Goal: Navigation & Orientation: Find specific page/section

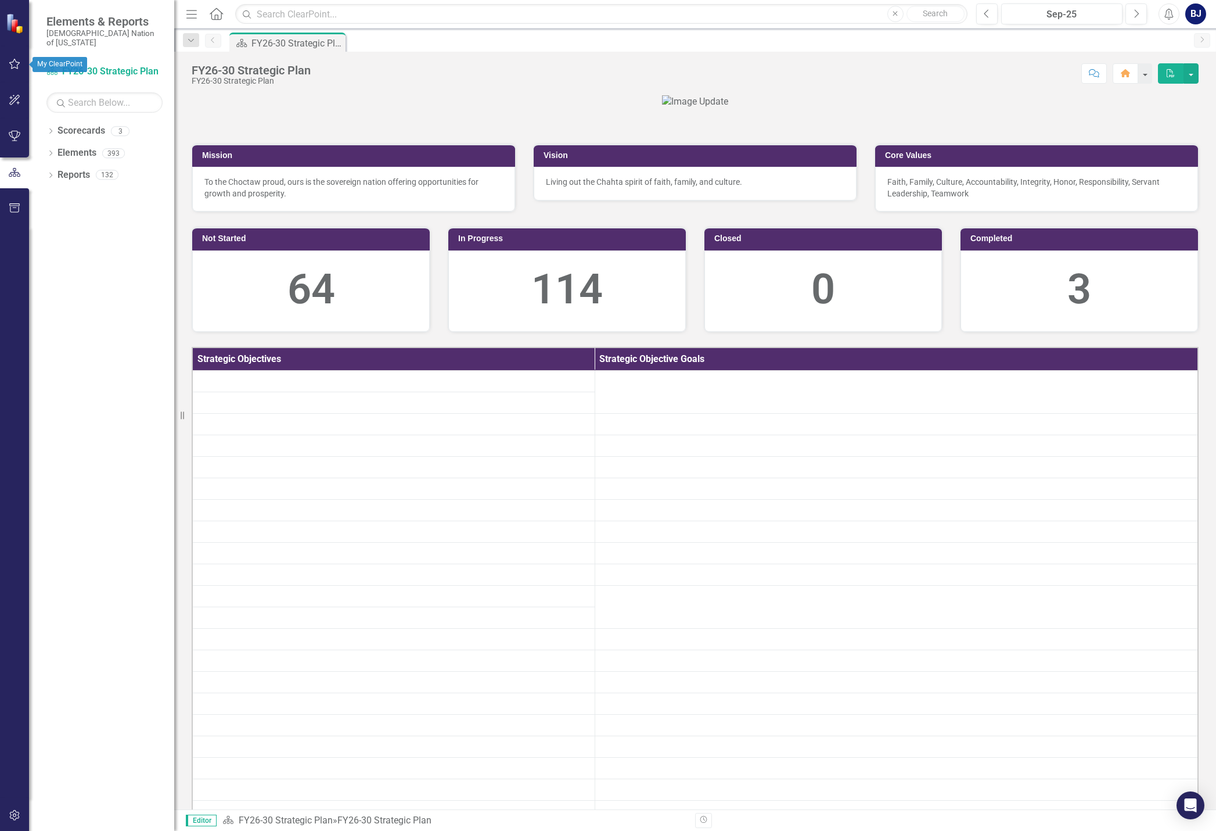
click at [17, 62] on icon "button" at bounding box center [15, 63] width 12 height 9
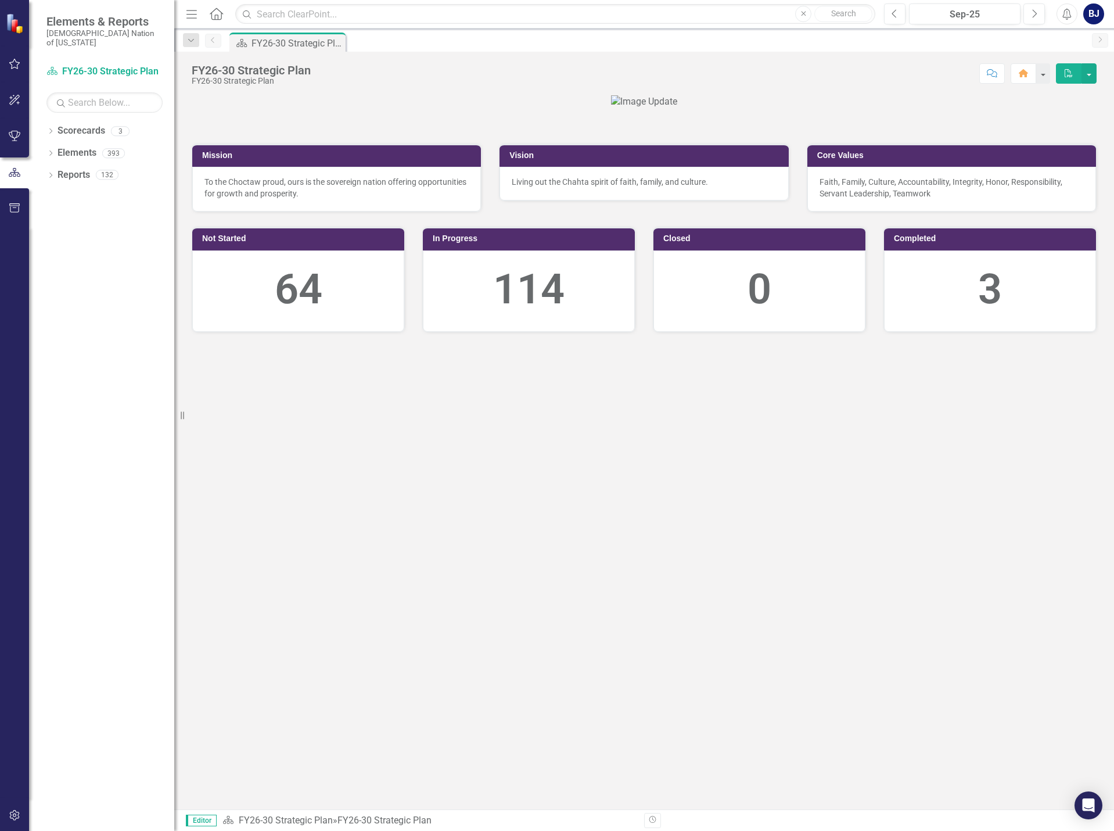
click at [9, 69] on icon "button" at bounding box center [15, 63] width 12 height 9
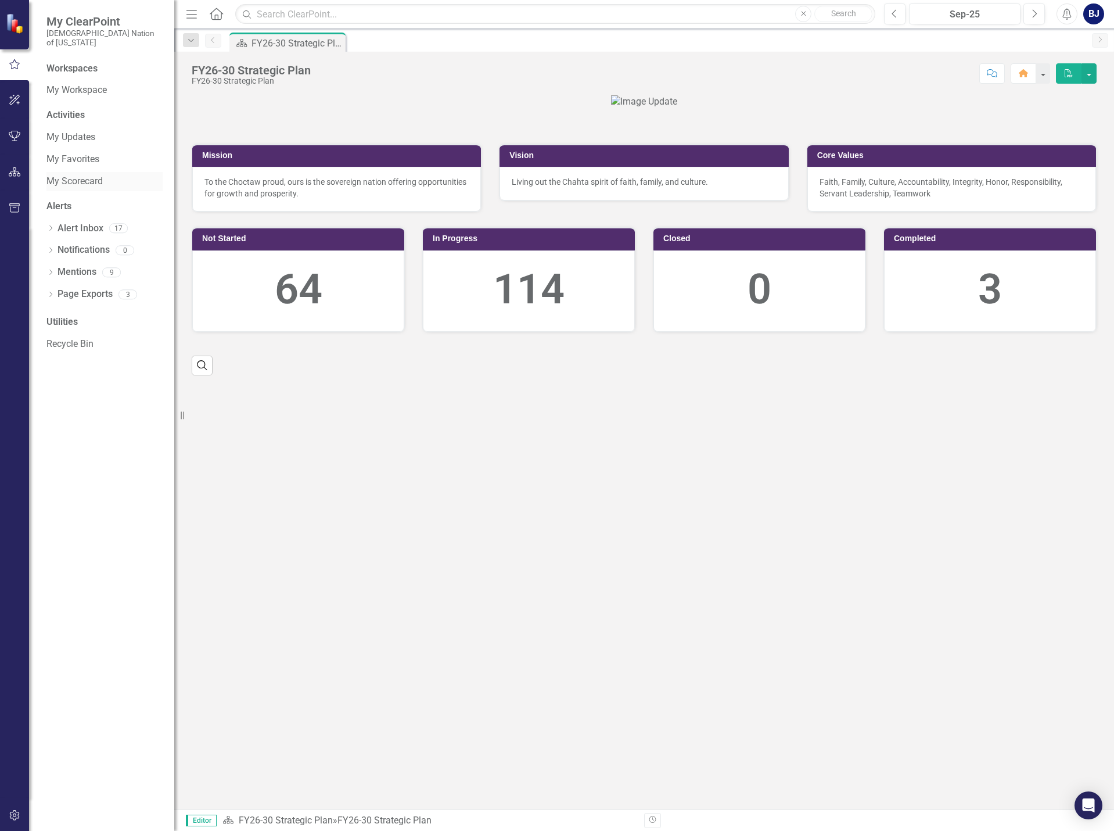
click at [87, 175] on link "My Scorecard" at bounding box center [104, 181] width 116 height 13
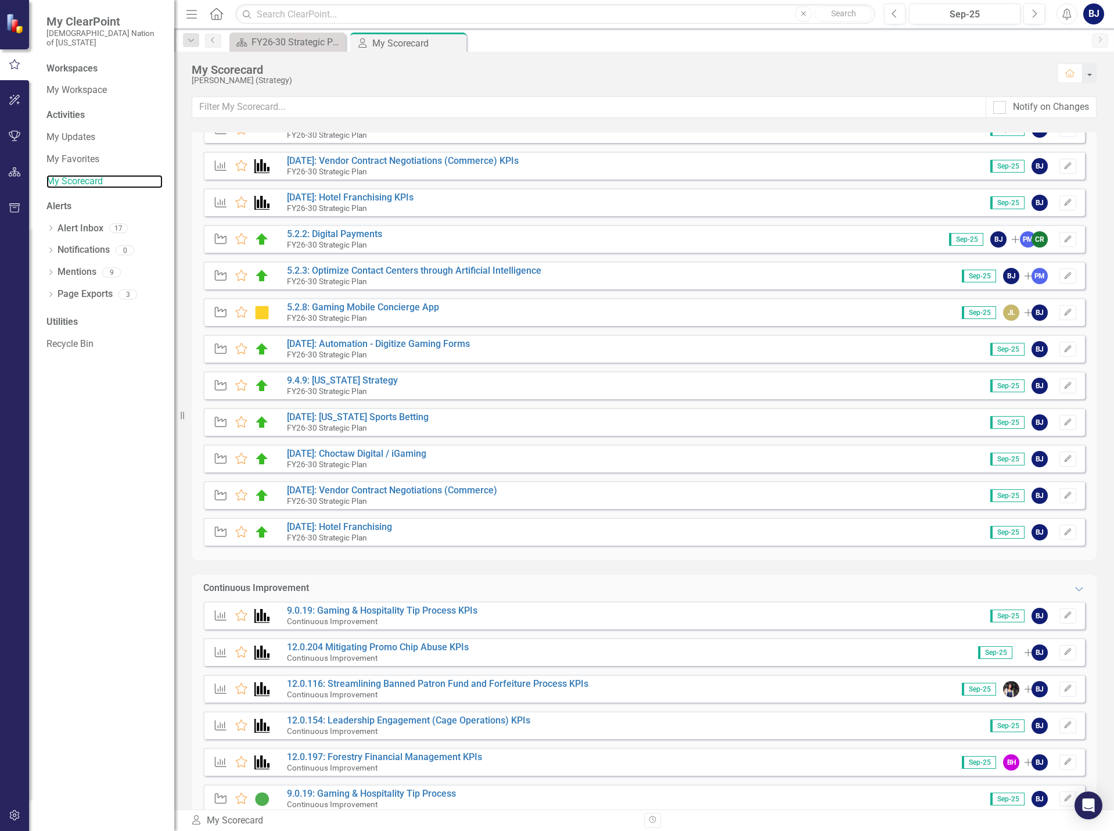
scroll to position [174, 0]
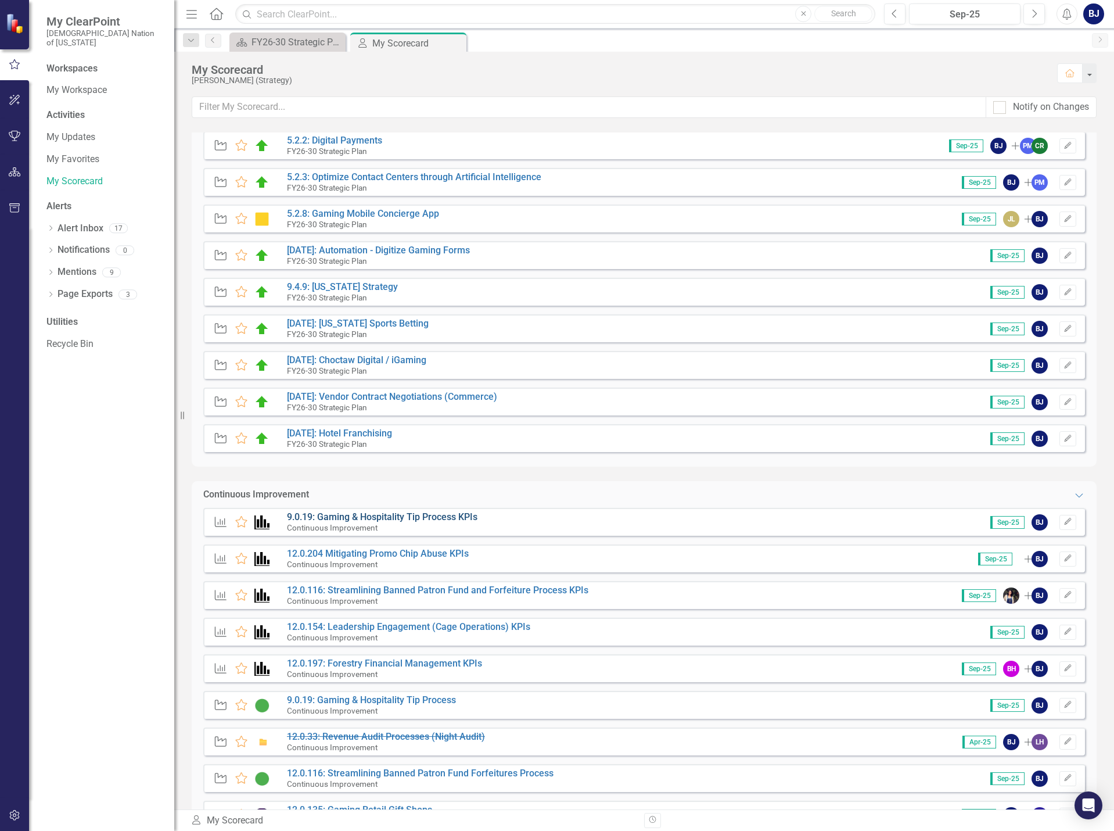
click at [467, 518] on link "9.0.19: Gaming & Hospitality Tip Process KPIs" at bounding box center [382, 516] width 191 height 11
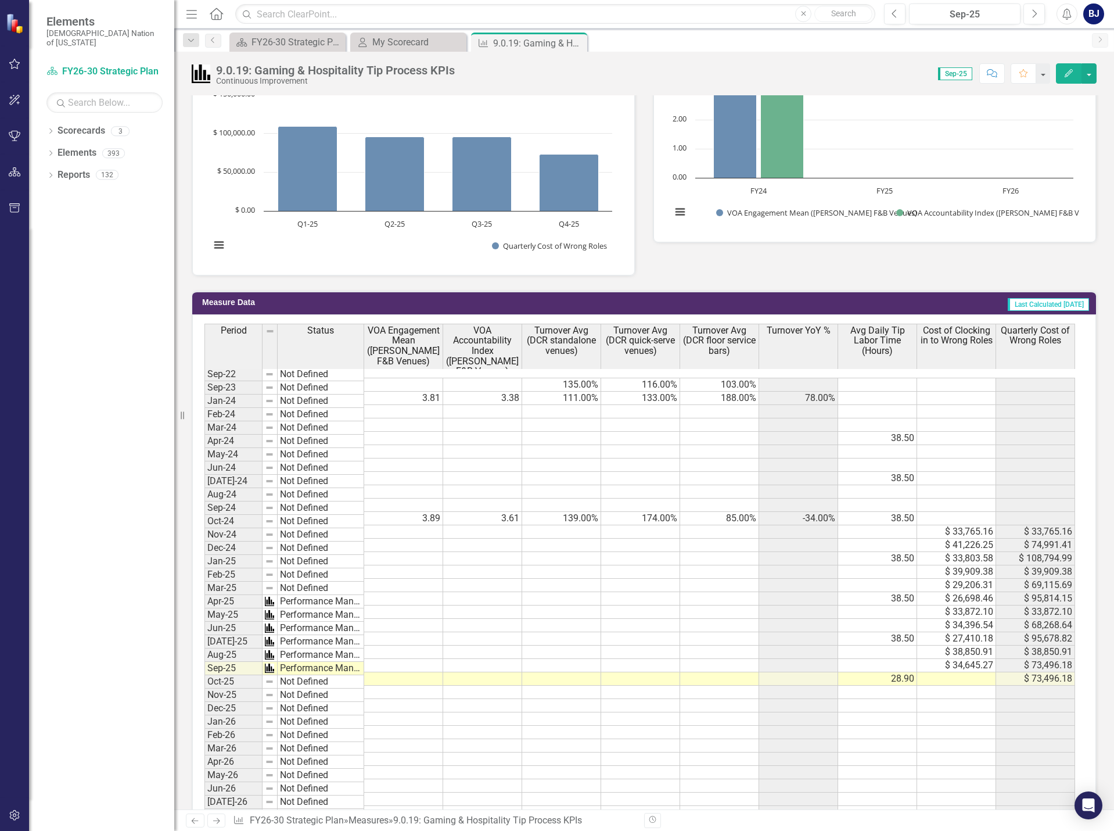
scroll to position [639, 0]
